Goal: Task Accomplishment & Management: Complete application form

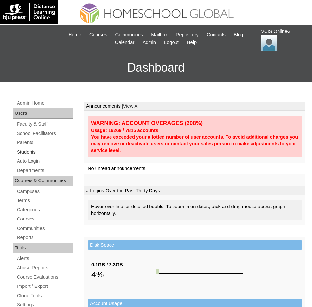
click at [24, 149] on link "Students" at bounding box center [44, 152] width 57 height 8
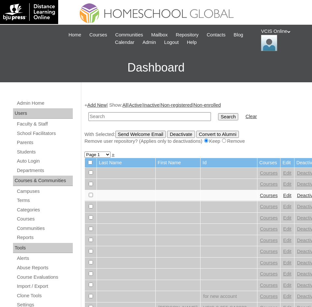
click at [104, 104] on link "Add New" at bounding box center [96, 104] width 19 height 5
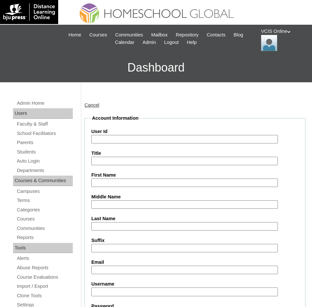
click at [97, 139] on input "User Id" at bounding box center [184, 139] width 187 height 9
paste input "VCIS027-8B-SA2025"
type input "VCIS027-8B-SA2025"
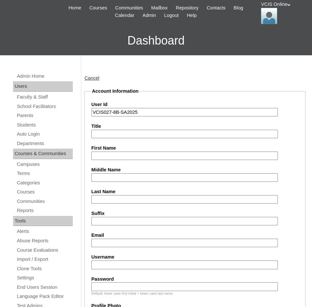
scroll to position [65, 0]
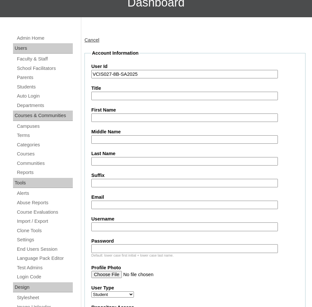
click at [105, 225] on input "Username" at bounding box center [184, 226] width 187 height 9
paste input "kirsten.mendez2025"
type input "kirsten.mendez2025"
click at [96, 249] on input "Password" at bounding box center [184, 248] width 187 height 9
paste input "rGarFJ"
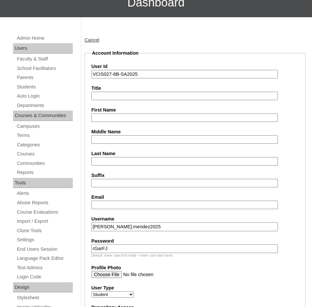
type input "rGarFJ"
click at [100, 206] on input "Email" at bounding box center [184, 204] width 187 height 9
paste input "kemendez.student@vcis.edu.ph"
type input "kemendez.student@vcis.edu.ph"
click at [98, 94] on input "Title" at bounding box center [184, 96] width 187 height 9
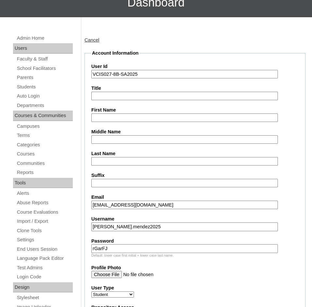
click at [105, 113] on label "First Name" at bounding box center [194, 110] width 207 height 7
click at [105, 113] on input "First Name" at bounding box center [184, 117] width 187 height 9
paste input "Kirsten Elisha Mendez"
drag, startPoint x: 145, startPoint y: 117, endPoint x: 123, endPoint y: 118, distance: 21.8
click at [123, 118] on input "Kirsten Elisha Mendez" at bounding box center [184, 117] width 187 height 9
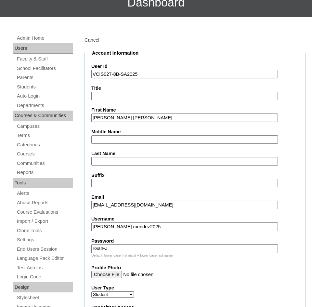
type input "Kirsten Elisha"
click at [108, 162] on input "Last Name" at bounding box center [184, 161] width 187 height 9
paste input "Mendez"
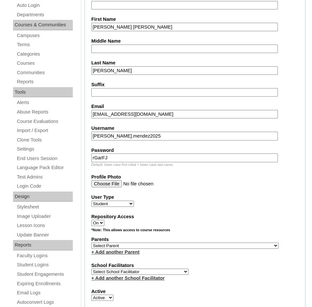
scroll to position [227, 0]
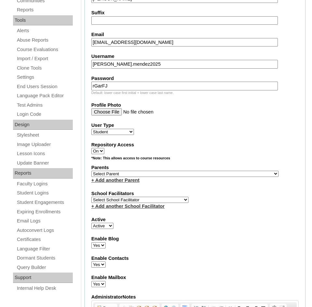
type input "Mendez"
click at [111, 173] on select "Select Parent , , , , , , , , , , , , , , , , , , , , , , , , , , , , , , , , ,…" at bounding box center [184, 174] width 187 height 6
click at [131, 174] on select "Select Parent , , , , , , , , , , , , , , , , , , , , , , , , , , , , , , , , ,…" at bounding box center [184, 174] width 187 height 6
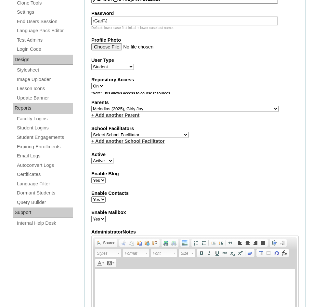
click at [149, 110] on select "Select Parent , , , , , , , , , , , , , , , , , , , , , , , , , , , , , , , , ,…" at bounding box center [184, 109] width 187 height 6
drag, startPoint x: 124, startPoint y: 107, endPoint x: 107, endPoint y: 138, distance: 35.3
click at [124, 107] on select "Select Parent , , , , , , , , , , , , , , , , , , , , , , , , , , , , , , , , ,…" at bounding box center [184, 109] width 187 height 6
select select "43367"
click at [91, 106] on select "Select Parent , , , , , , , , , , , , , , , , , , , , , , , , , , , , , , , , ,…" at bounding box center [184, 109] width 187 height 6
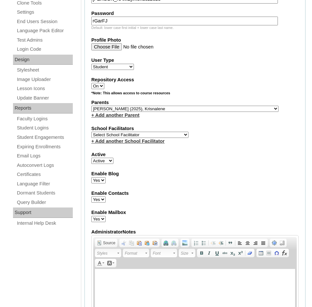
click at [110, 128] on label "School Facilitators" at bounding box center [194, 128] width 207 height 7
click at [110, 134] on select "Select School Facilitator Norman Añain Ruffa Abadijas Mary Abella Gloryfe Abion…" at bounding box center [139, 135] width 97 height 6
select select "38718"
click at [91, 132] on select "Select School Facilitator Norman Añain Ruffa Abadijas Mary Abella Gloryfe Abion…" at bounding box center [139, 135] width 97 height 6
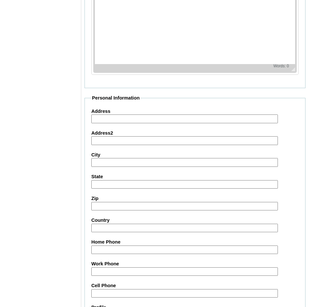
scroll to position [710, 0]
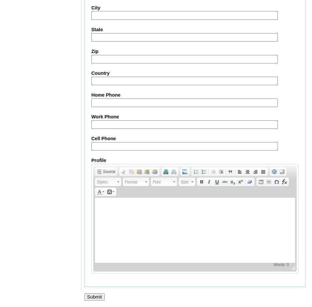
click at [104, 144] on input "Cell Phone" at bounding box center [184, 146] width 187 height 9
paste input "971559825429"
type input "971559825429"
click at [91, 296] on input "Submit" at bounding box center [94, 296] width 20 height 7
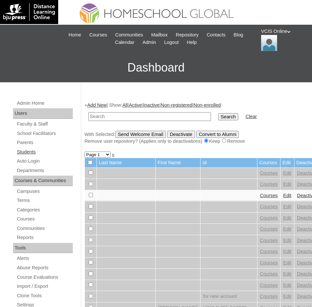
click at [28, 152] on link "Students" at bounding box center [44, 152] width 57 height 8
type input "VCIS027-8B-SA2025"
click at [218, 117] on input "Search" at bounding box center [228, 116] width 20 height 7
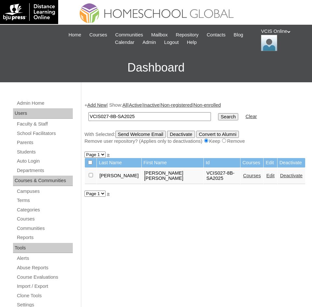
click at [243, 173] on link "Courses" at bounding box center [252, 175] width 18 height 5
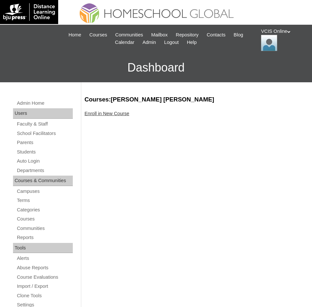
click at [110, 114] on link "Enroll in New Course" at bounding box center [106, 113] width 45 height 5
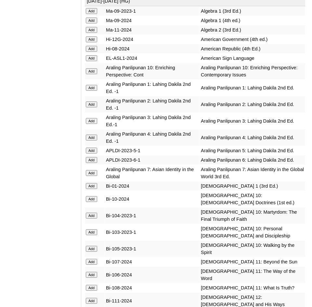
scroll to position [1592, 0]
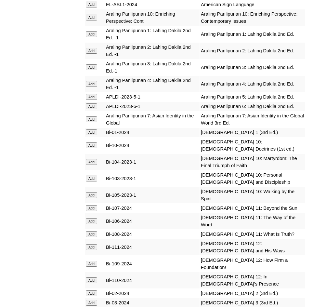
scroll to position [1625, 0]
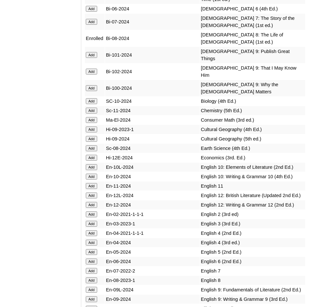
scroll to position [1917, 0]
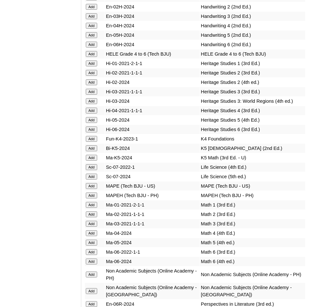
scroll to position [2535, 0]
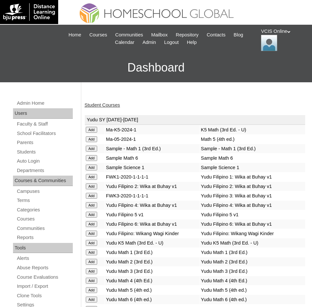
click at [97, 104] on link "Student Courses" at bounding box center [101, 104] width 35 height 5
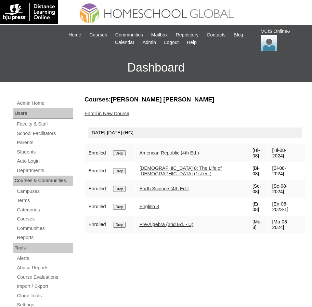
click at [136, 238] on div "Courses:Mendez Kirsten Elisha Enroll in New Course 2025-2026 (HG) Enrolled Drop…" at bounding box center [193, 312] width 224 height 435
